Goal: Information Seeking & Learning: Learn about a topic

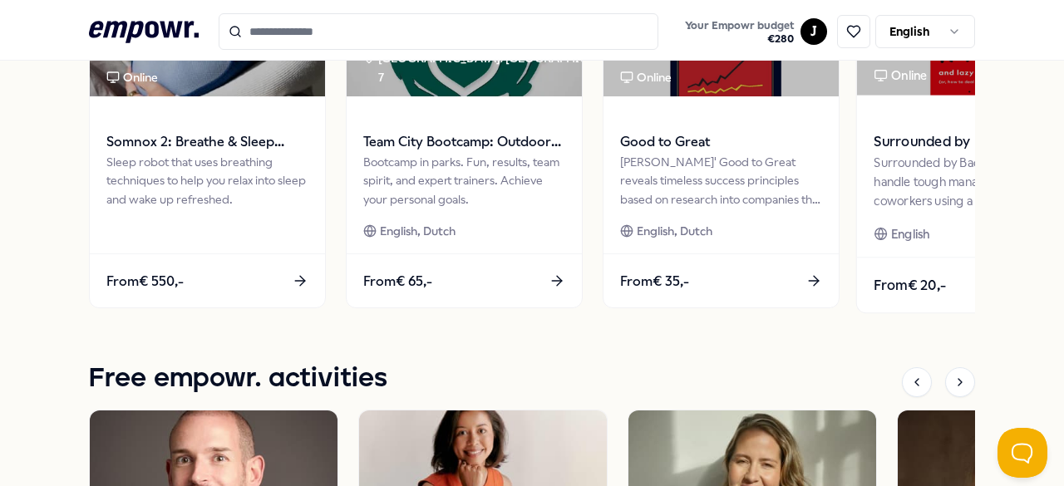
scroll to position [932, 0]
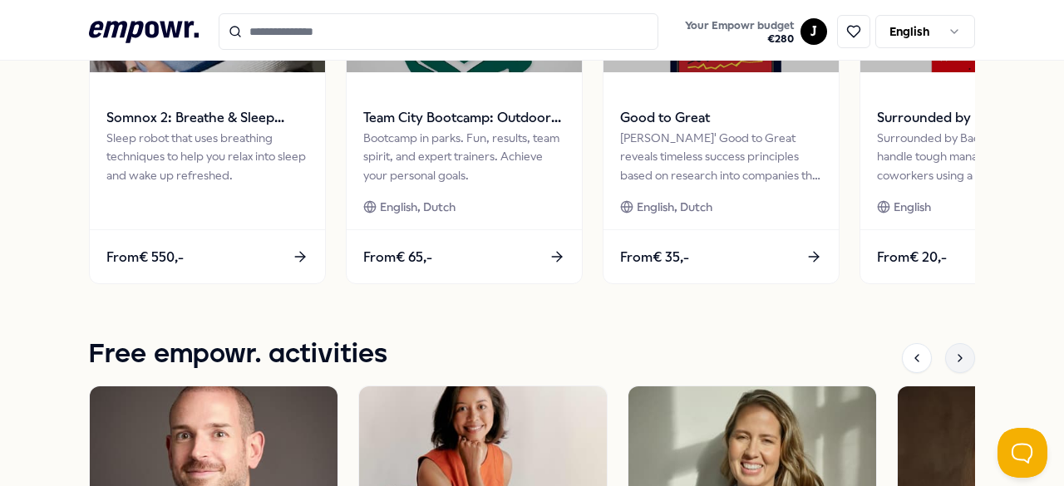
click at [954, 352] on icon at bounding box center [960, 358] width 13 height 13
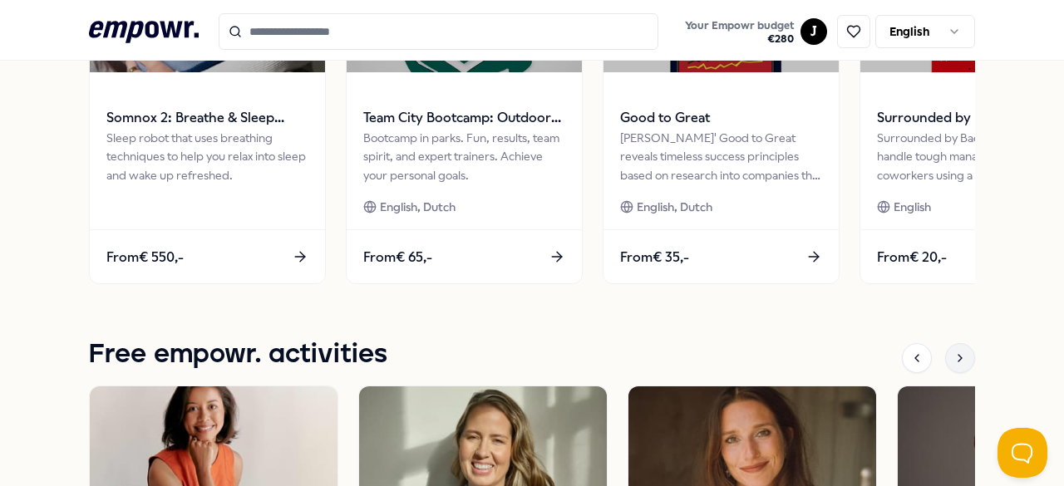
click at [954, 352] on icon at bounding box center [960, 358] width 13 height 13
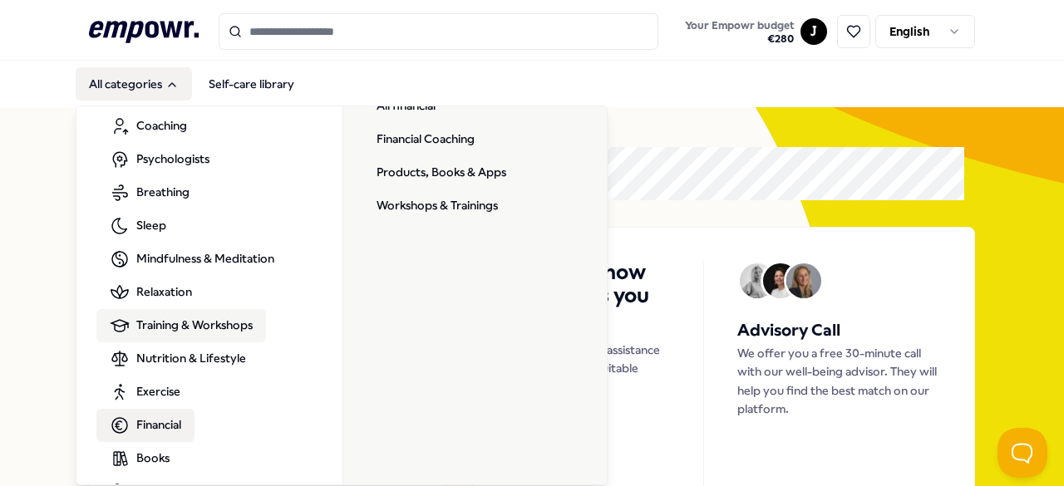
scroll to position [100, 0]
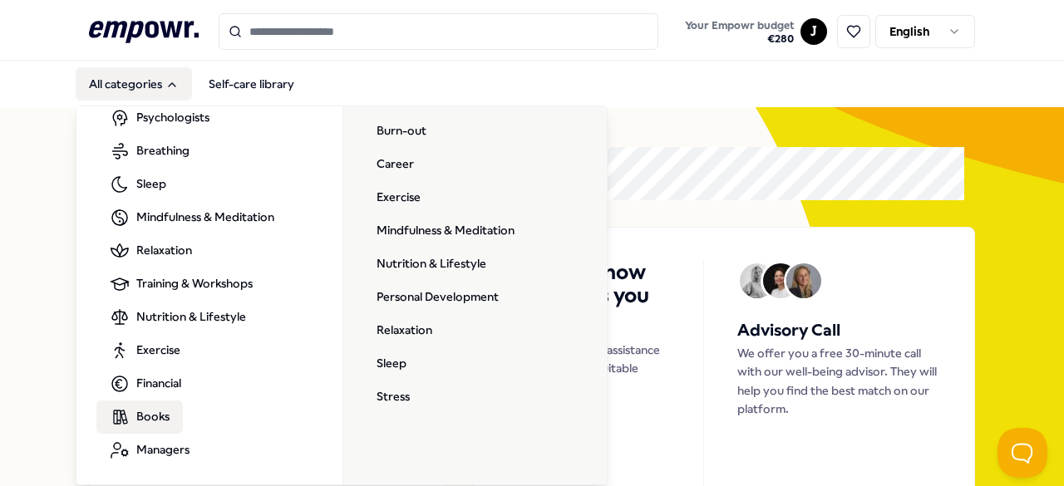
click at [166, 415] on span "Books" at bounding box center [152, 416] width 33 height 18
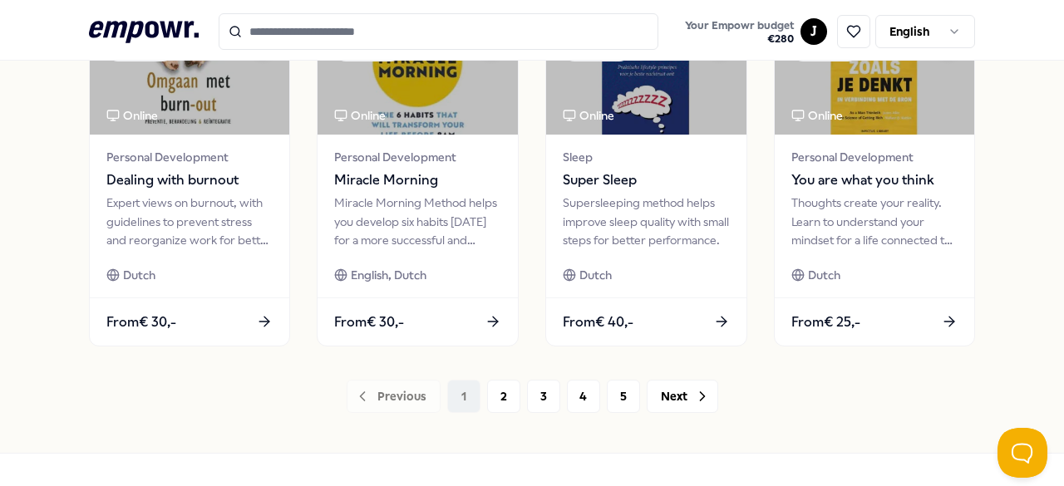
scroll to position [936, 0]
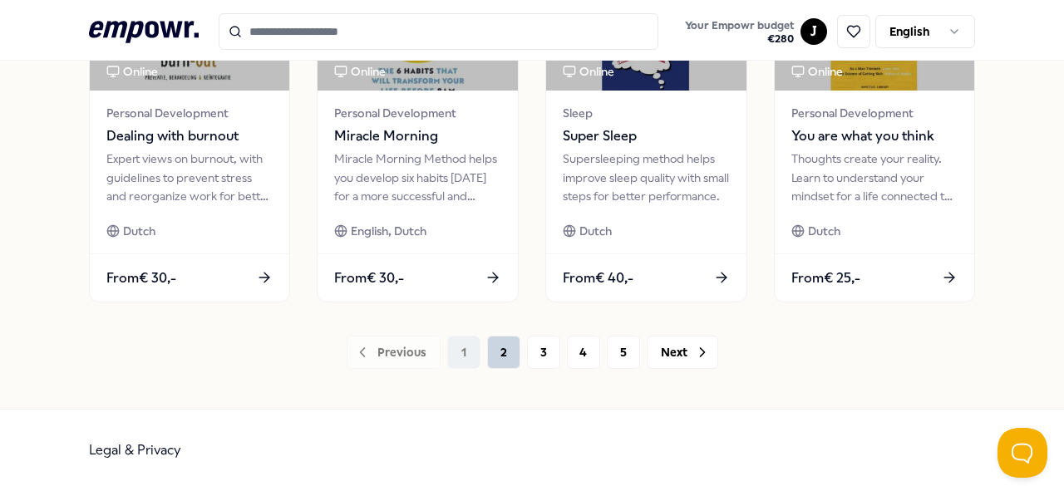
click at [502, 363] on button "2" at bounding box center [503, 352] width 33 height 33
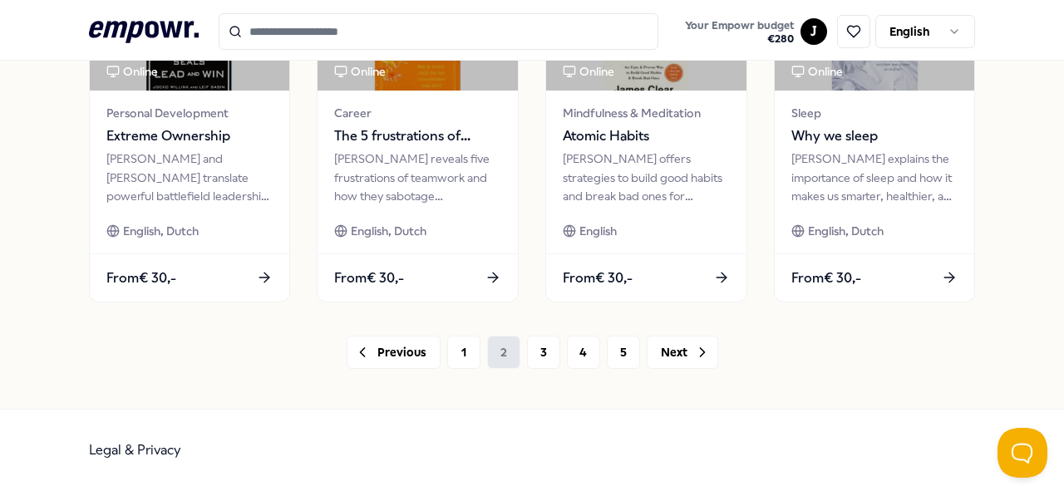
click at [502, 363] on div "Previous 1 2 3 4 5 Next" at bounding box center [532, 352] width 887 height 33
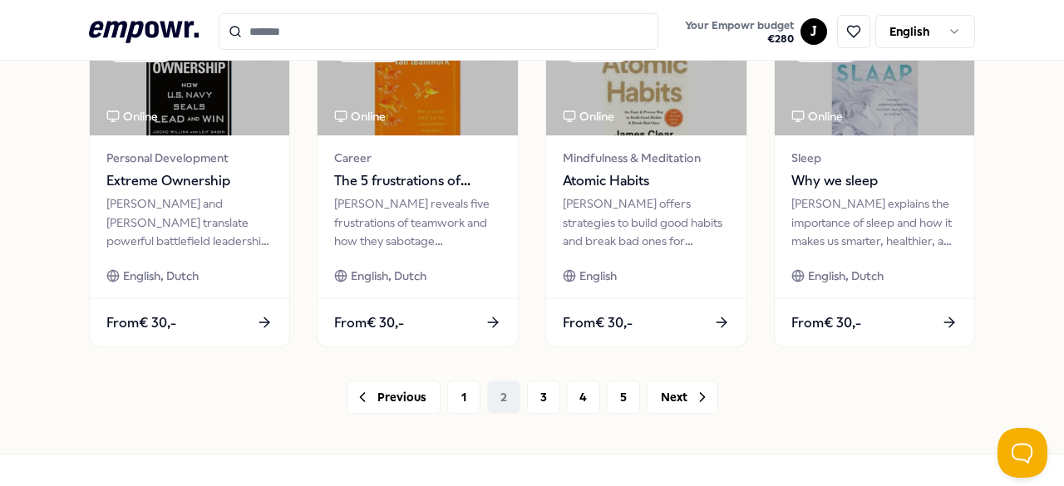
scroll to position [936, 0]
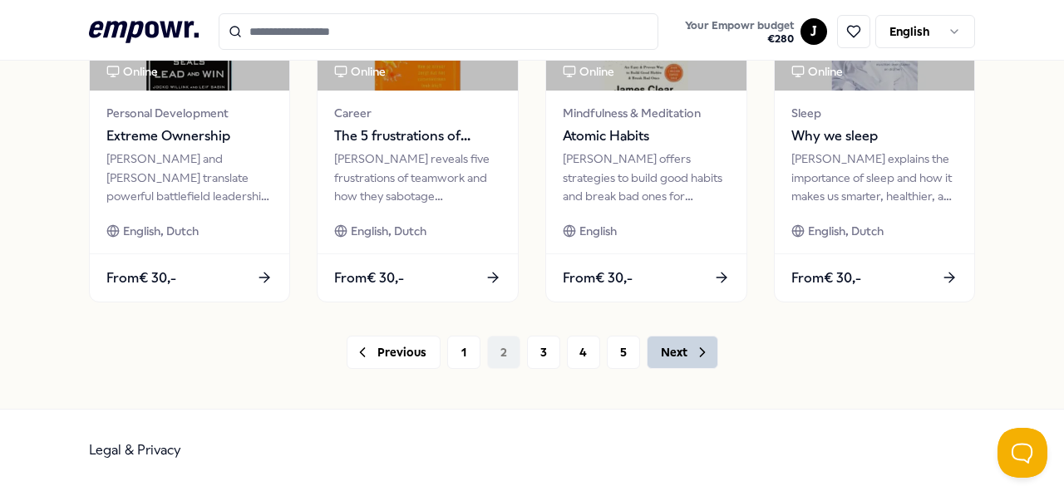
click at [672, 348] on button "Next" at bounding box center [683, 352] width 72 height 33
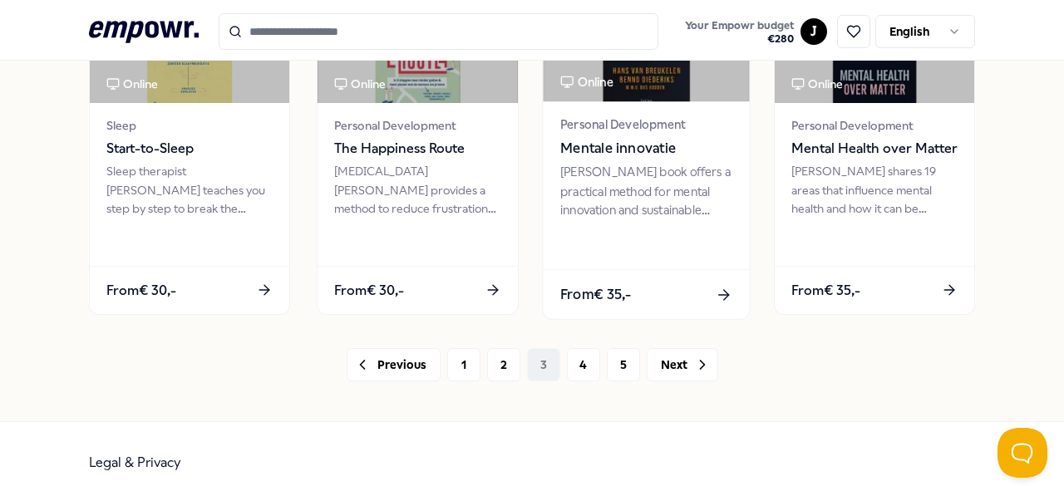
scroll to position [936, 0]
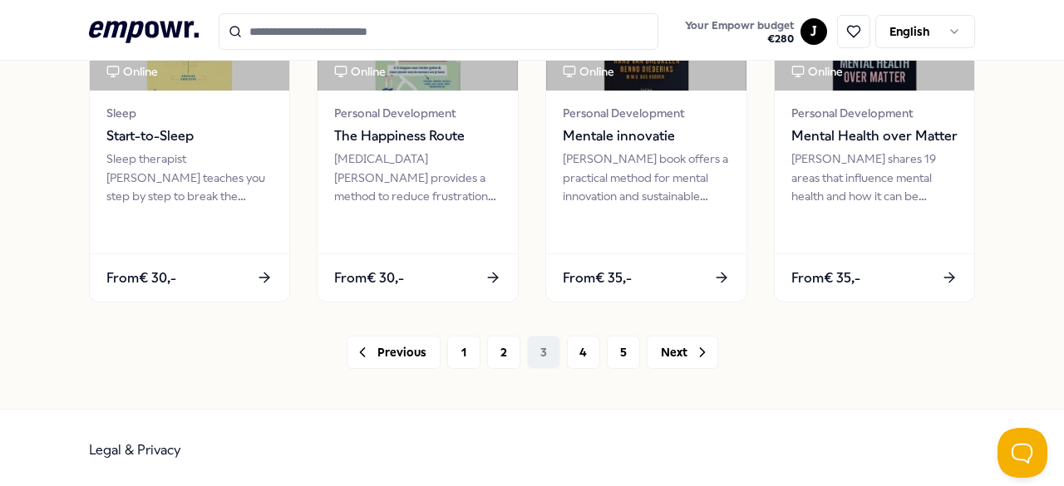
click at [594, 358] on div "Previous 1 2 3 4 5 Next" at bounding box center [532, 352] width 887 height 33
click at [582, 353] on button "4" at bounding box center [583, 352] width 33 height 33
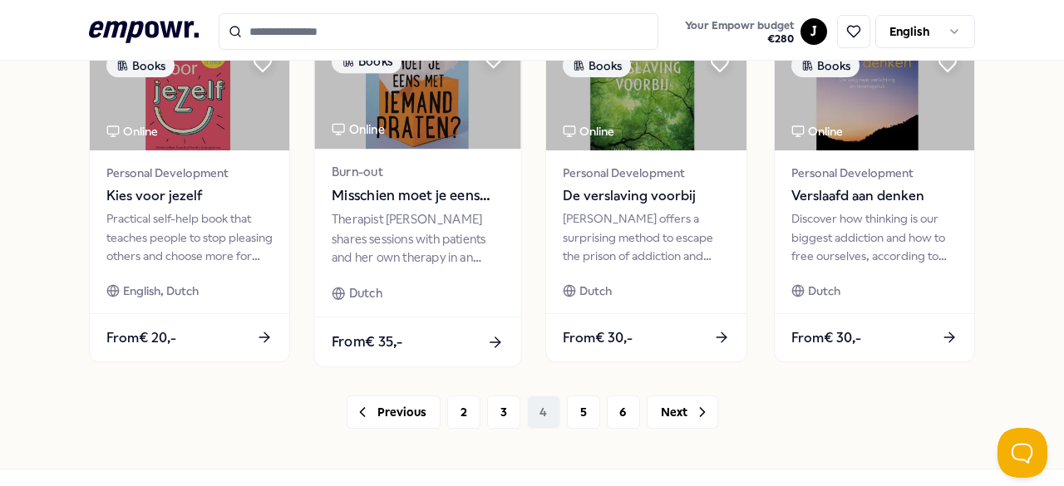
scroll to position [877, 0]
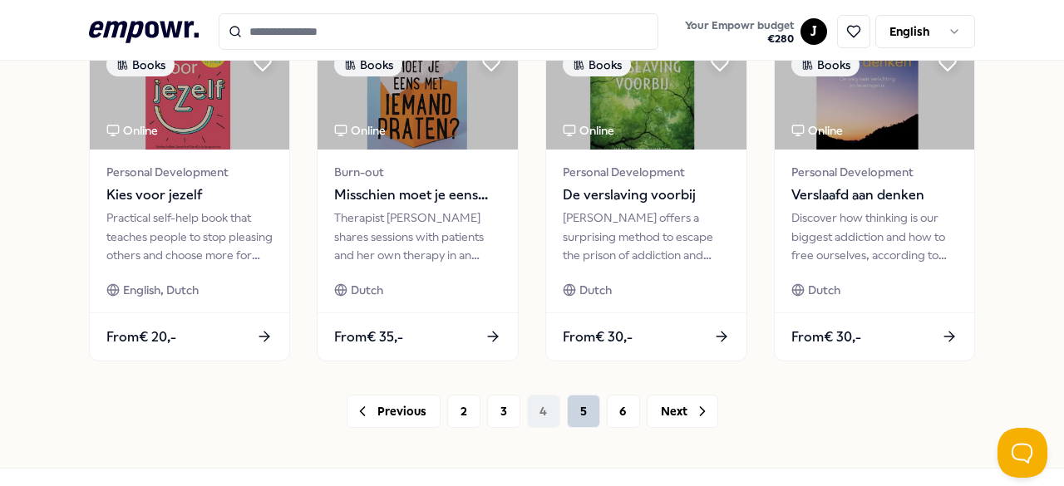
click at [575, 407] on button "5" at bounding box center [583, 411] width 33 height 33
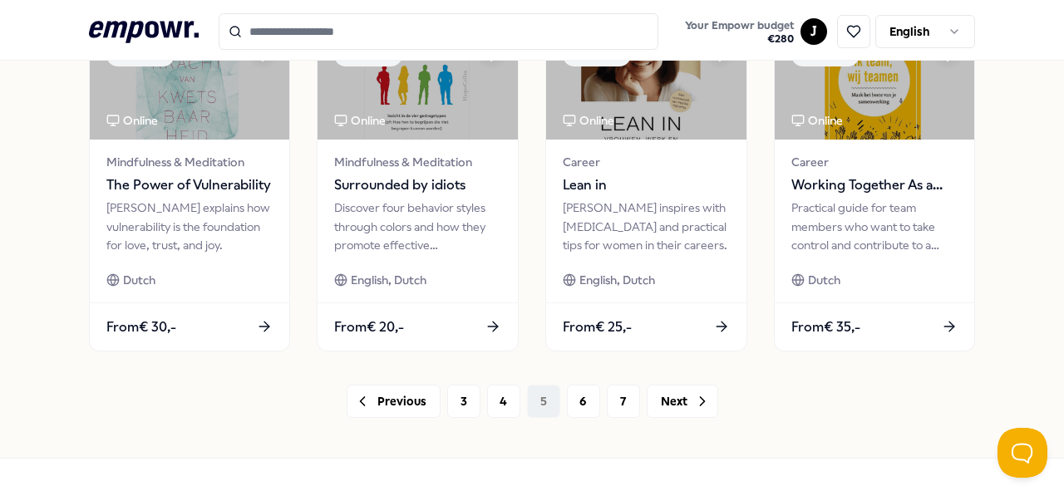
scroll to position [888, 0]
click at [583, 392] on button "6" at bounding box center [583, 400] width 33 height 33
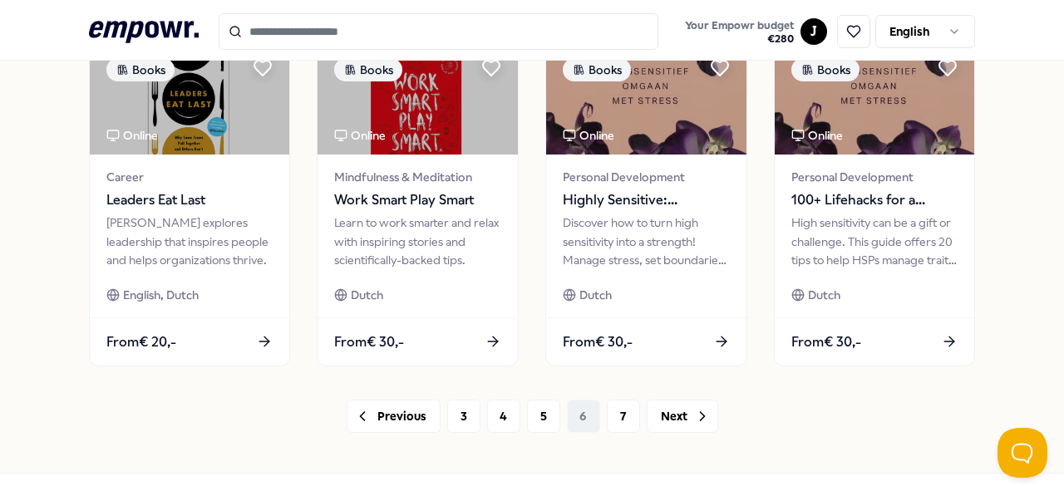
scroll to position [873, 0]
click at [619, 400] on button "7" at bounding box center [623, 415] width 33 height 33
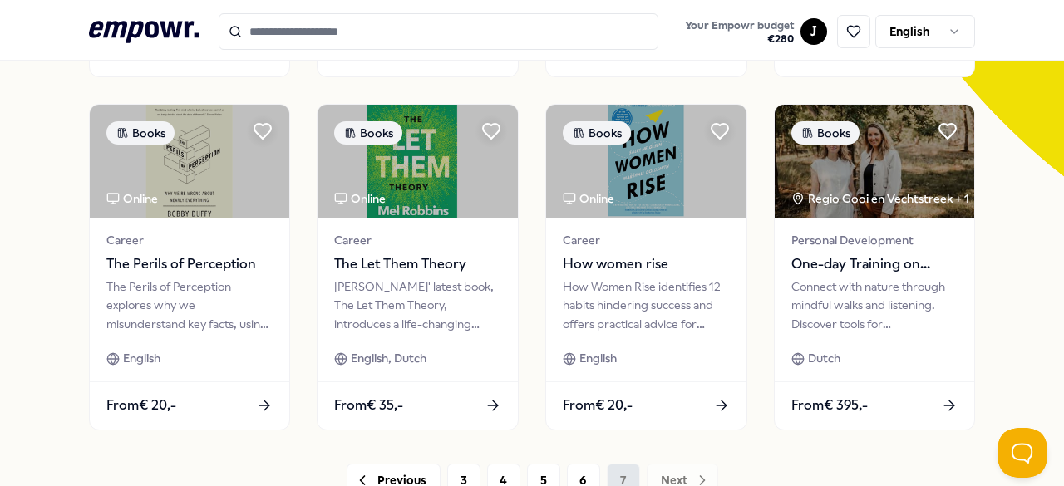
scroll to position [453, 0]
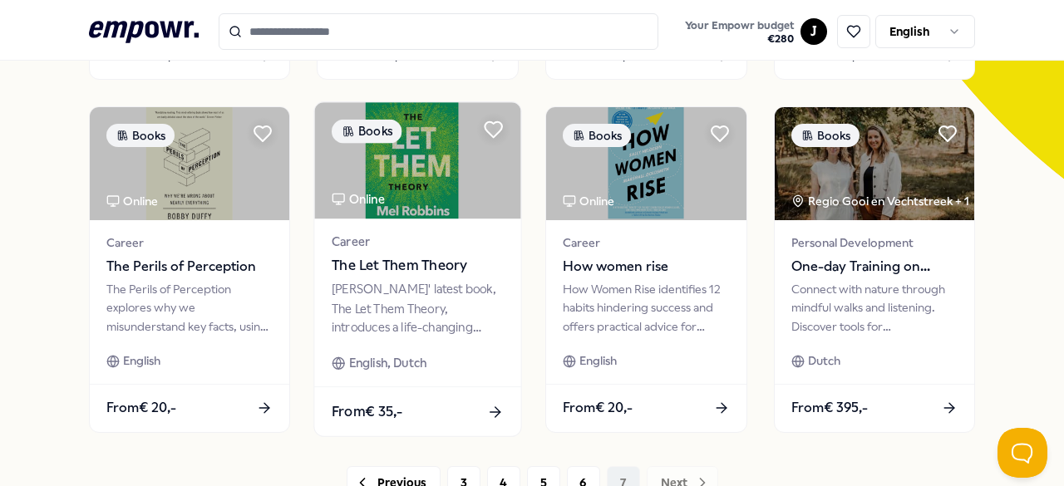
click at [399, 354] on span "English, Dutch" at bounding box center [388, 363] width 78 height 19
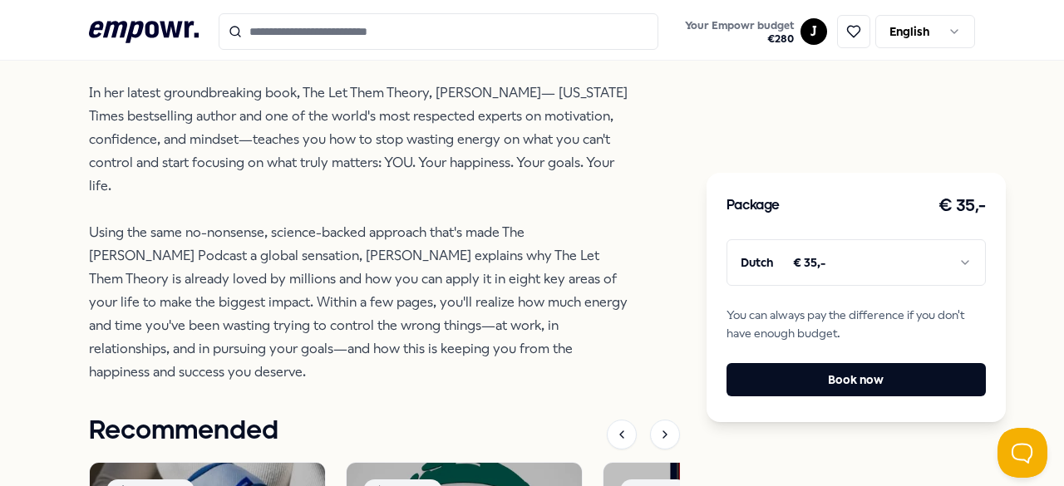
scroll to position [723, 0]
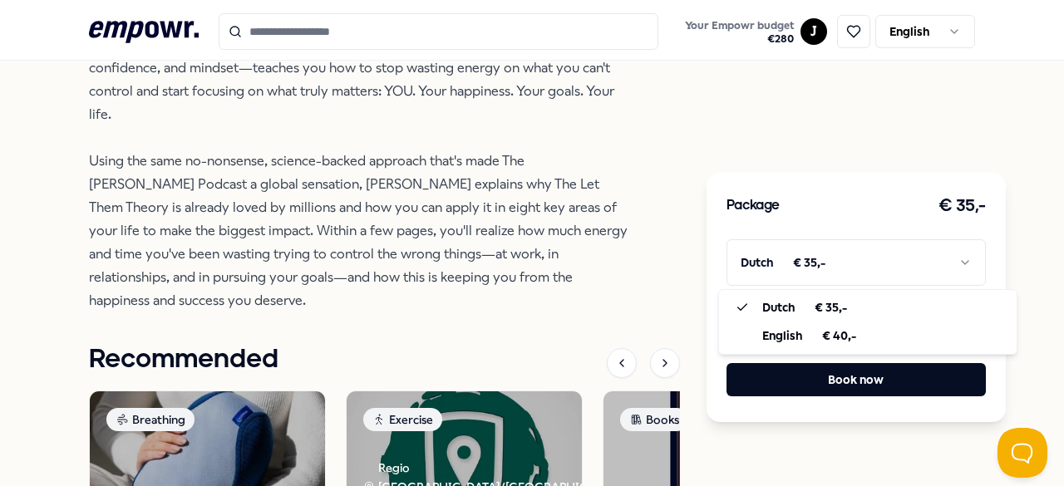
click at [765, 250] on html ".empowr-logo_svg__cls-1{fill:#03032f} Your Empowr budget € 280 J English All ca…" at bounding box center [532, 243] width 1064 height 486
click at [673, 155] on html ".empowr-logo_svg__cls-1{fill:#03032f} Your Empowr budget € 280 J English All ca…" at bounding box center [532, 243] width 1064 height 486
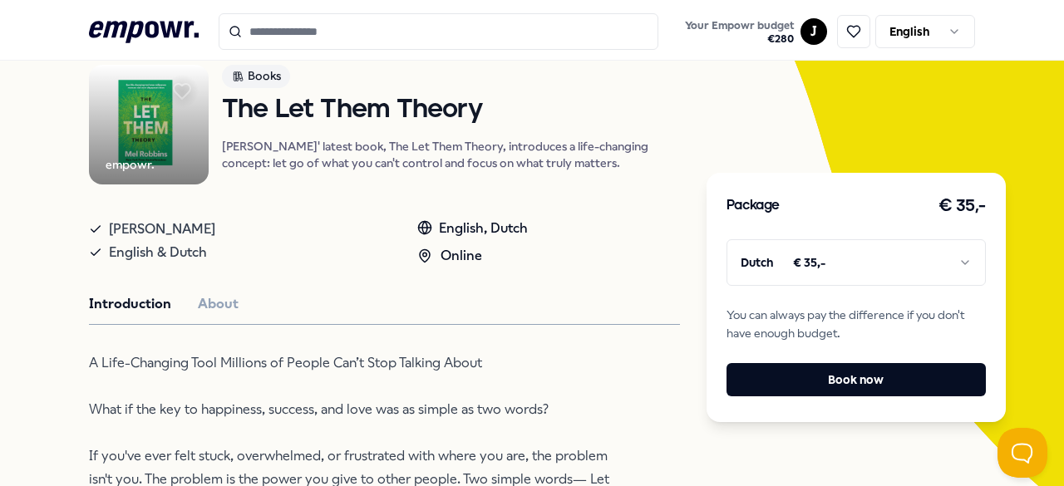
scroll to position [0, 0]
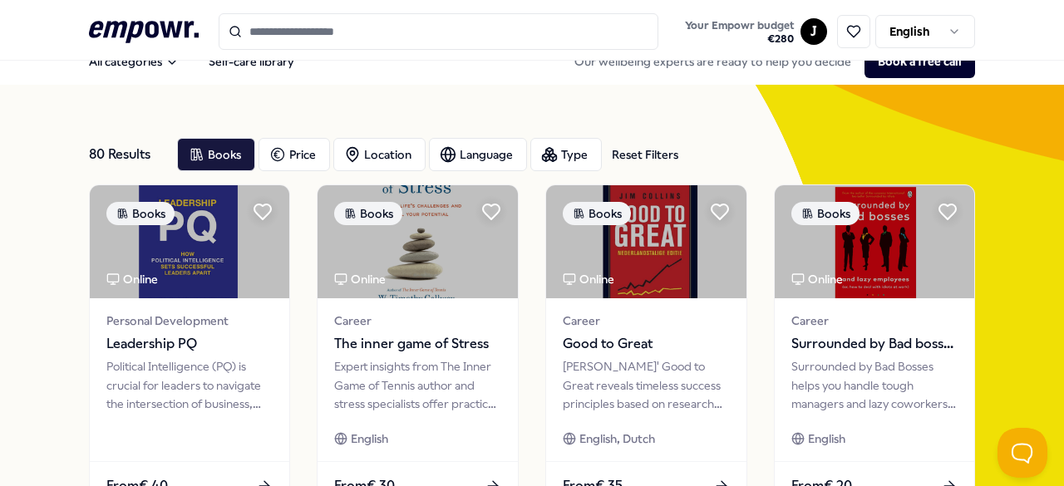
scroll to position [12, 0]
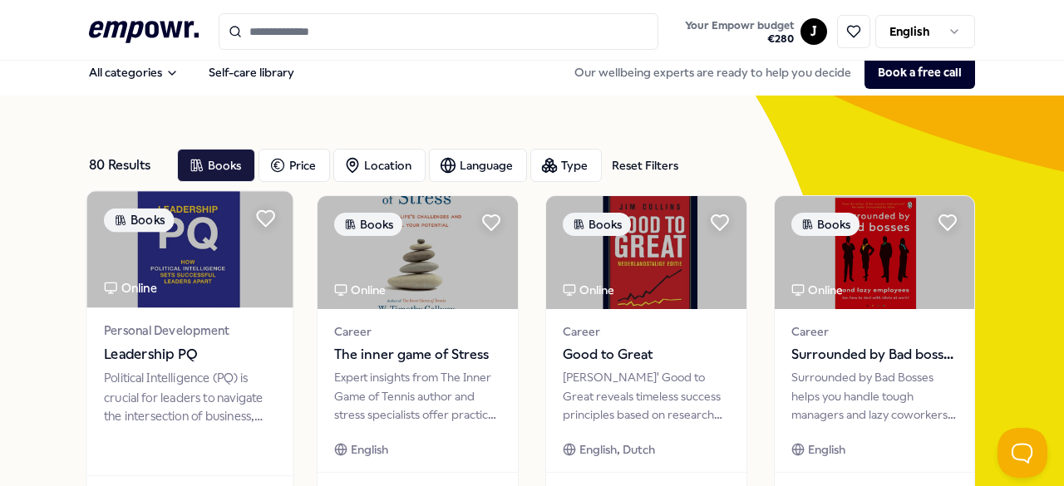
click at [229, 290] on img at bounding box center [189, 249] width 206 height 116
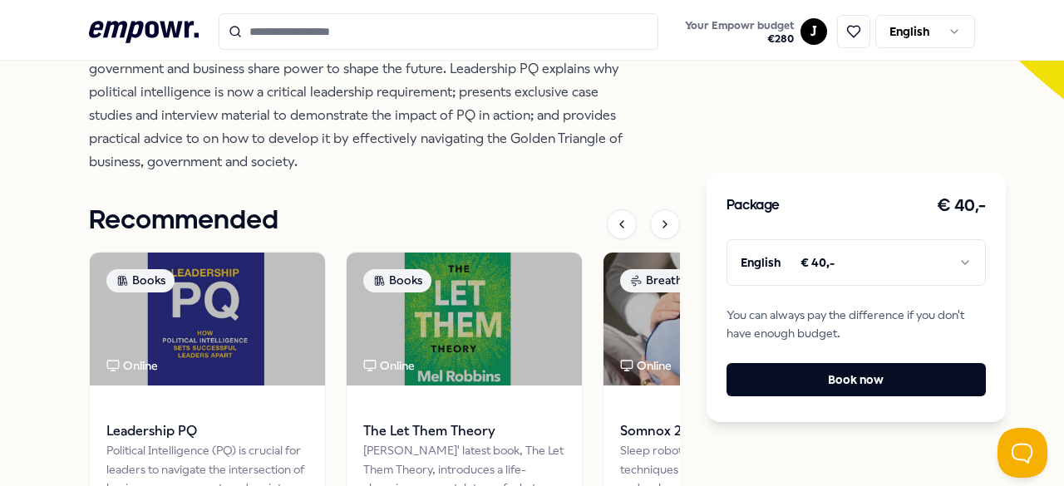
scroll to position [539, 0]
